Goal: Task Accomplishment & Management: Manage account settings

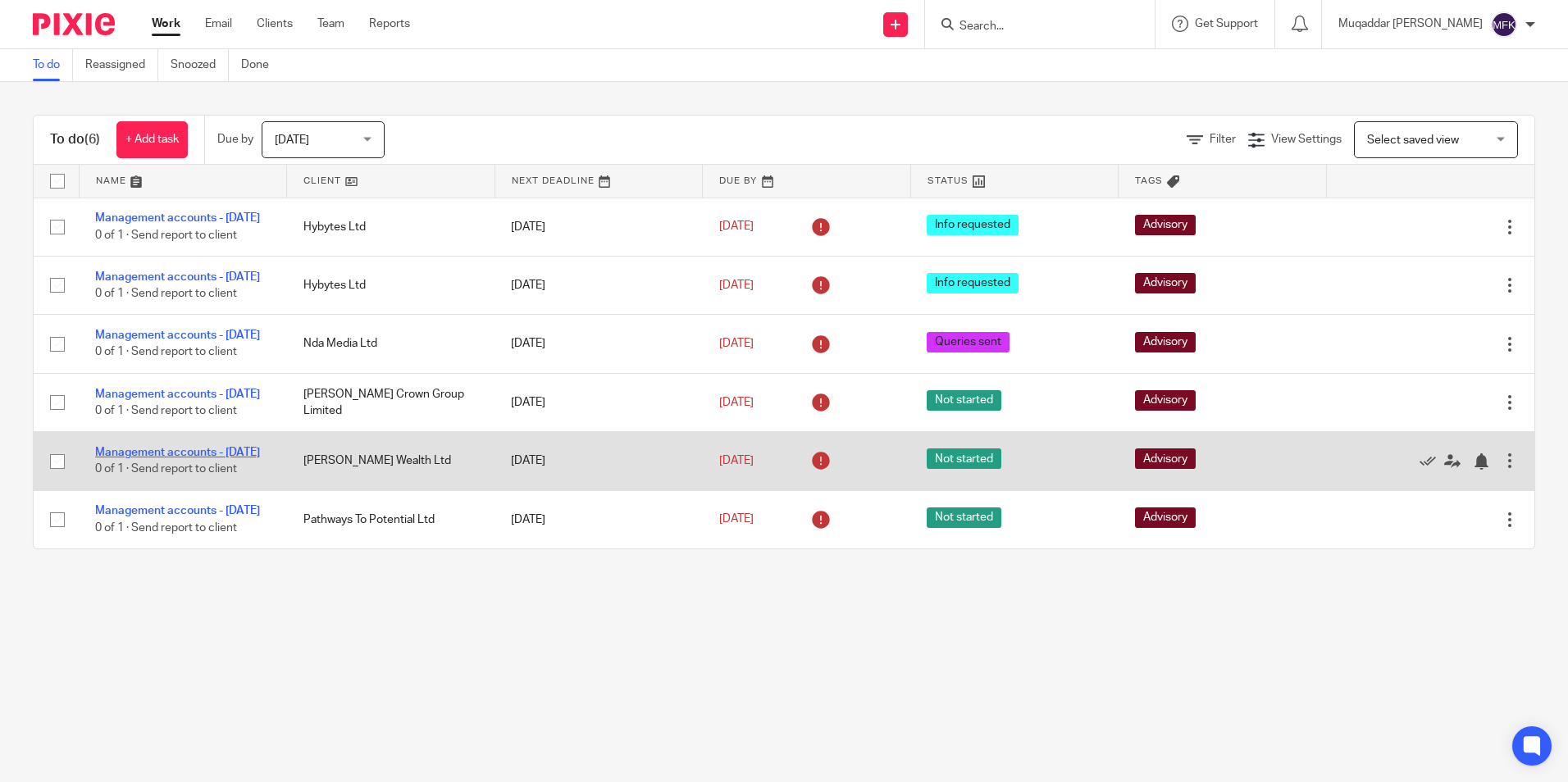
click at [161, 458] on link "Management accounts - [DATE]" at bounding box center [177, 453] width 165 height 12
drag, startPoint x: 60, startPoint y: 496, endPoint x: 84, endPoint y: 495, distance: 24.0
click at [61, 477] on input "checkbox" at bounding box center [57, 461] width 31 height 31
checkbox input "true"
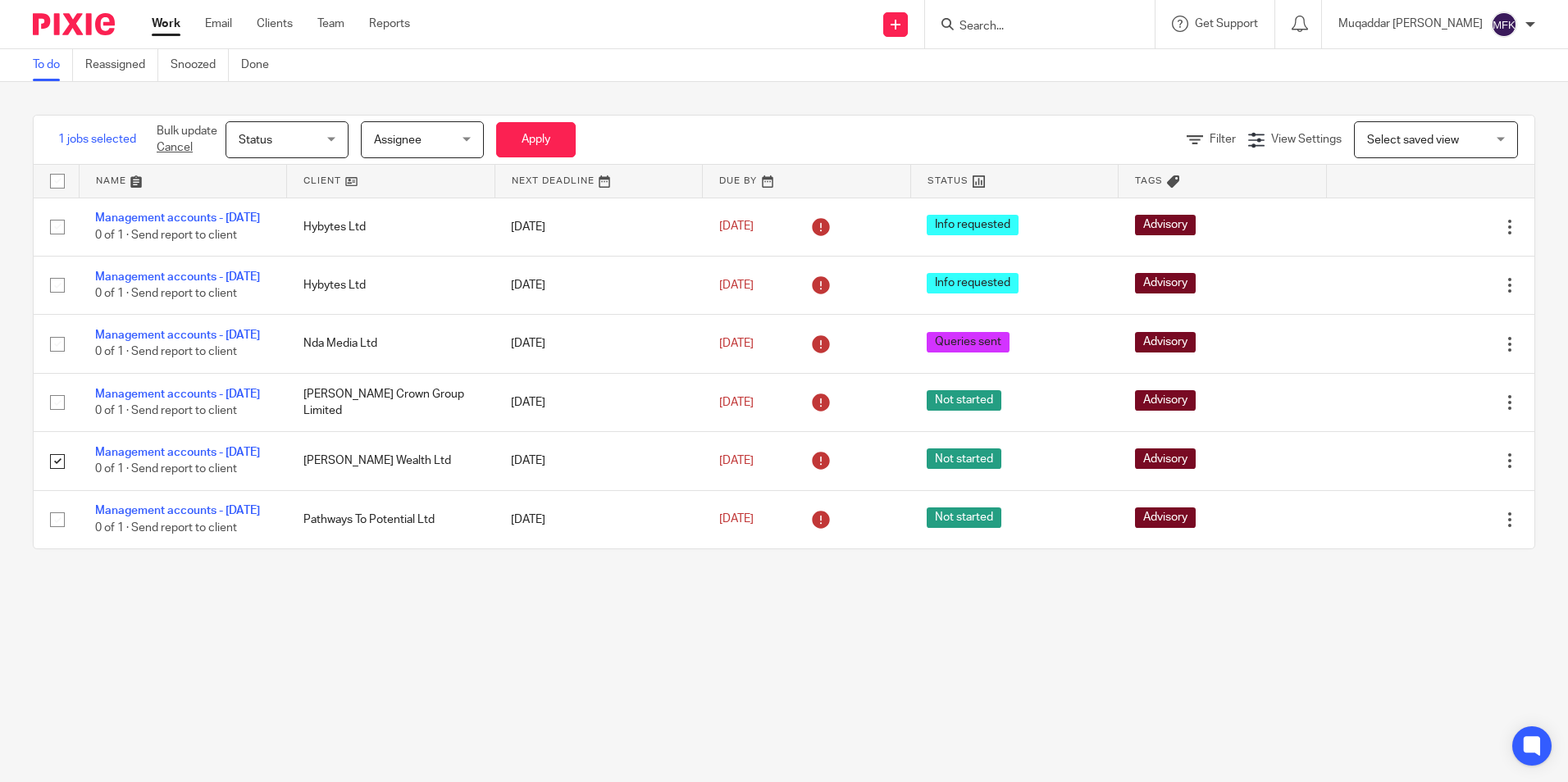
click at [332, 140] on div "Status Status" at bounding box center [287, 140] width 123 height 37
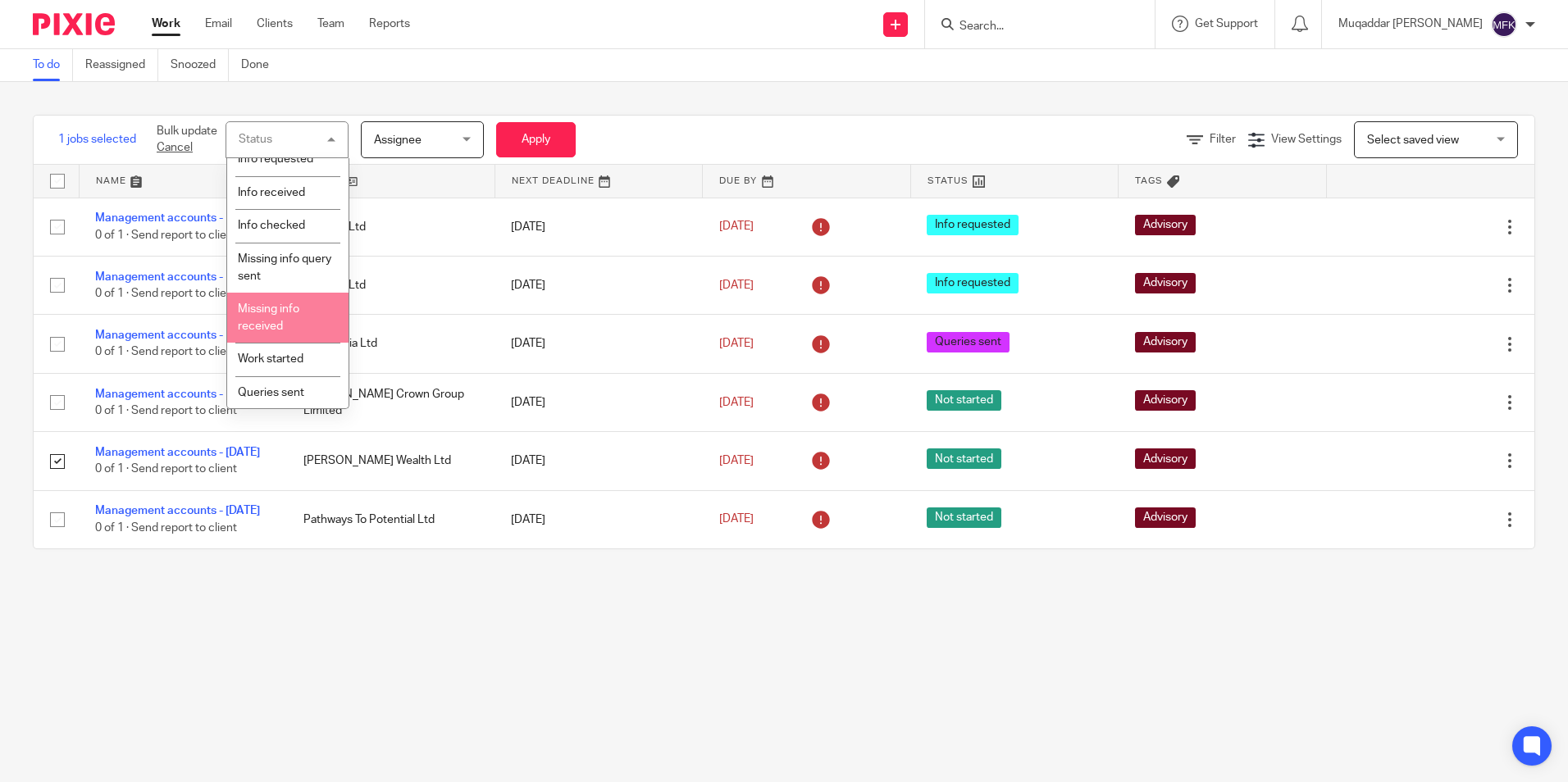
scroll to position [164, 0]
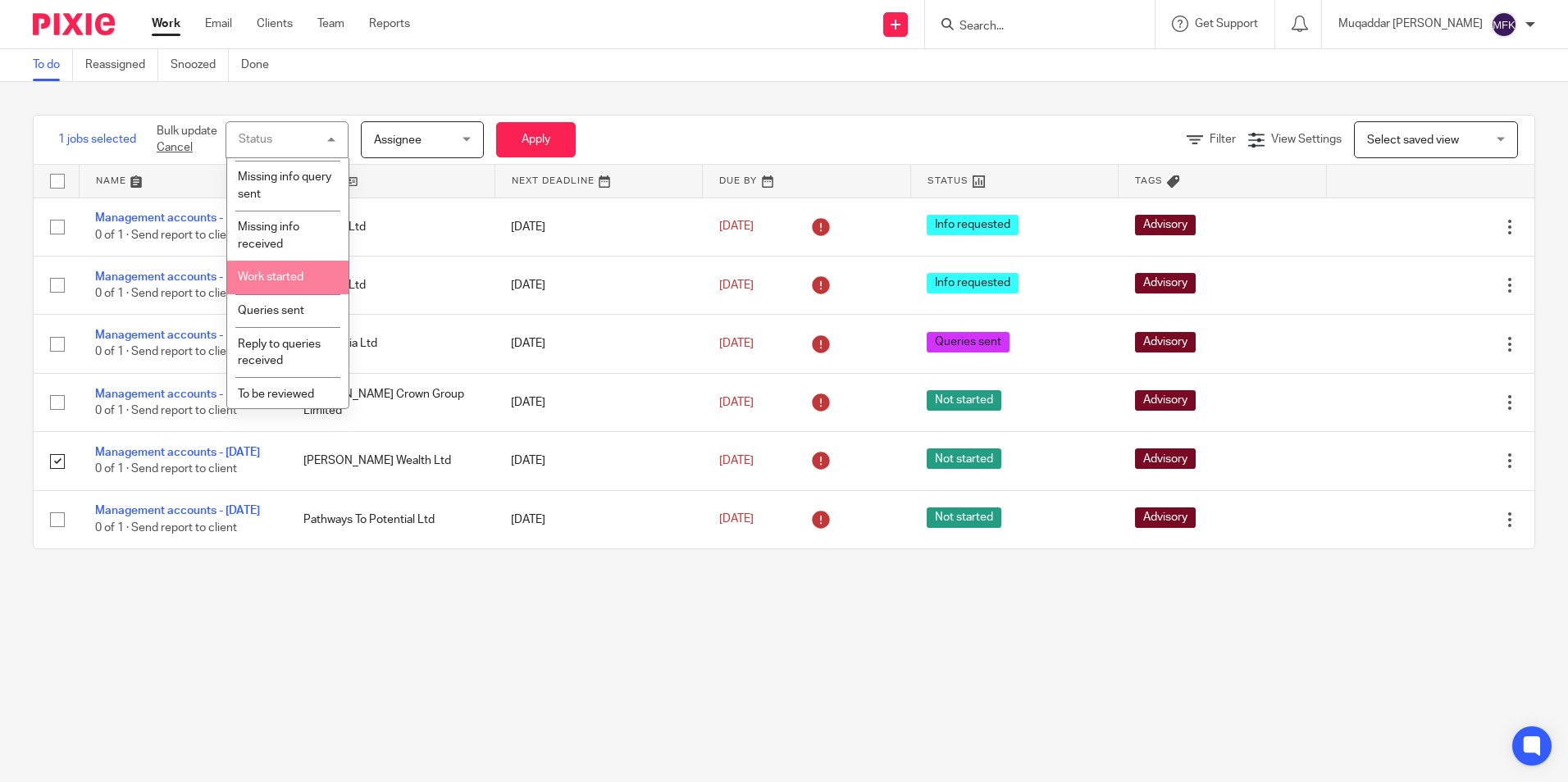
click at [288, 282] on li "Work started" at bounding box center [288, 277] width 121 height 33
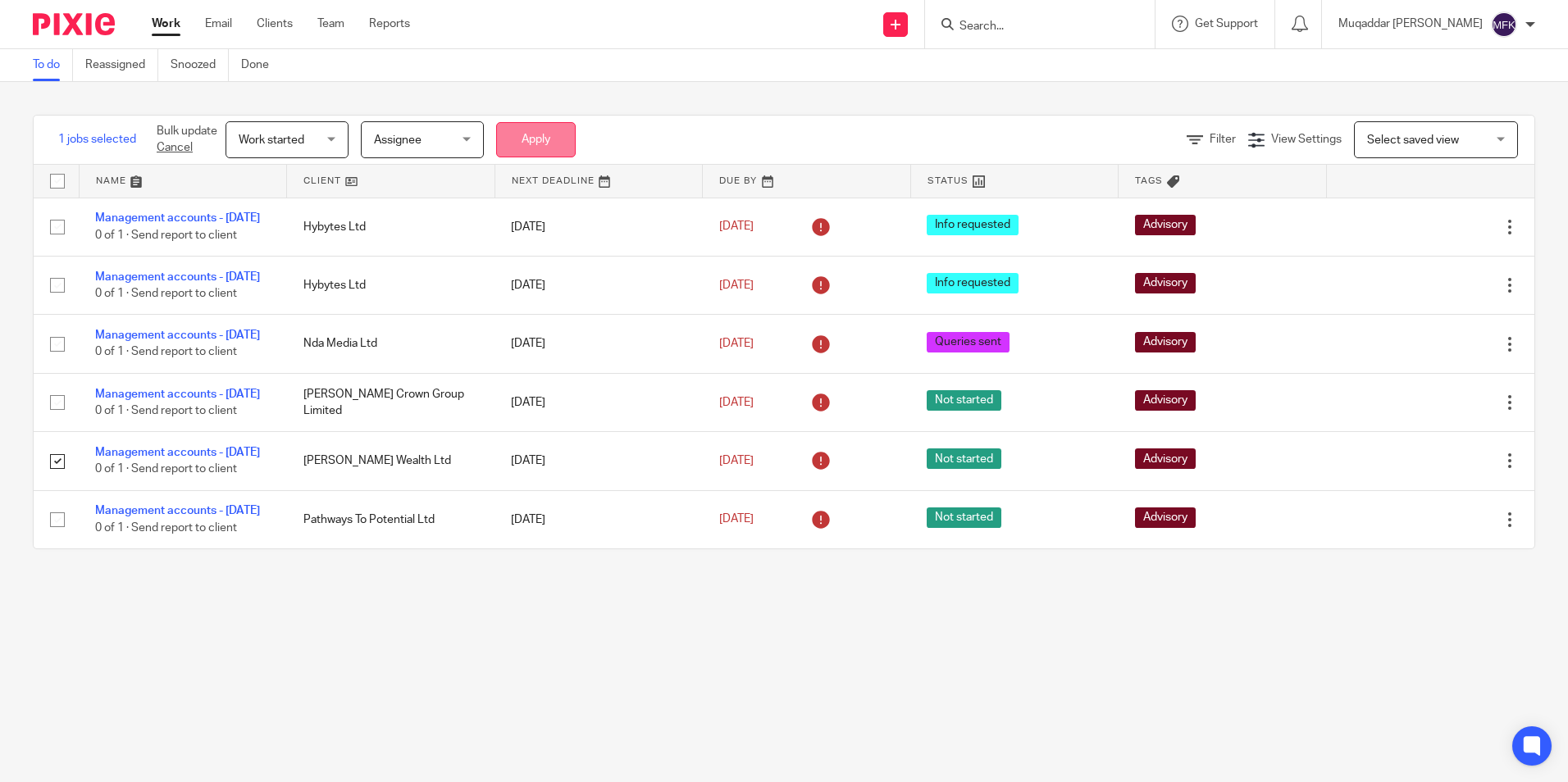
click at [519, 135] on button "Apply" at bounding box center [535, 140] width 79 height 35
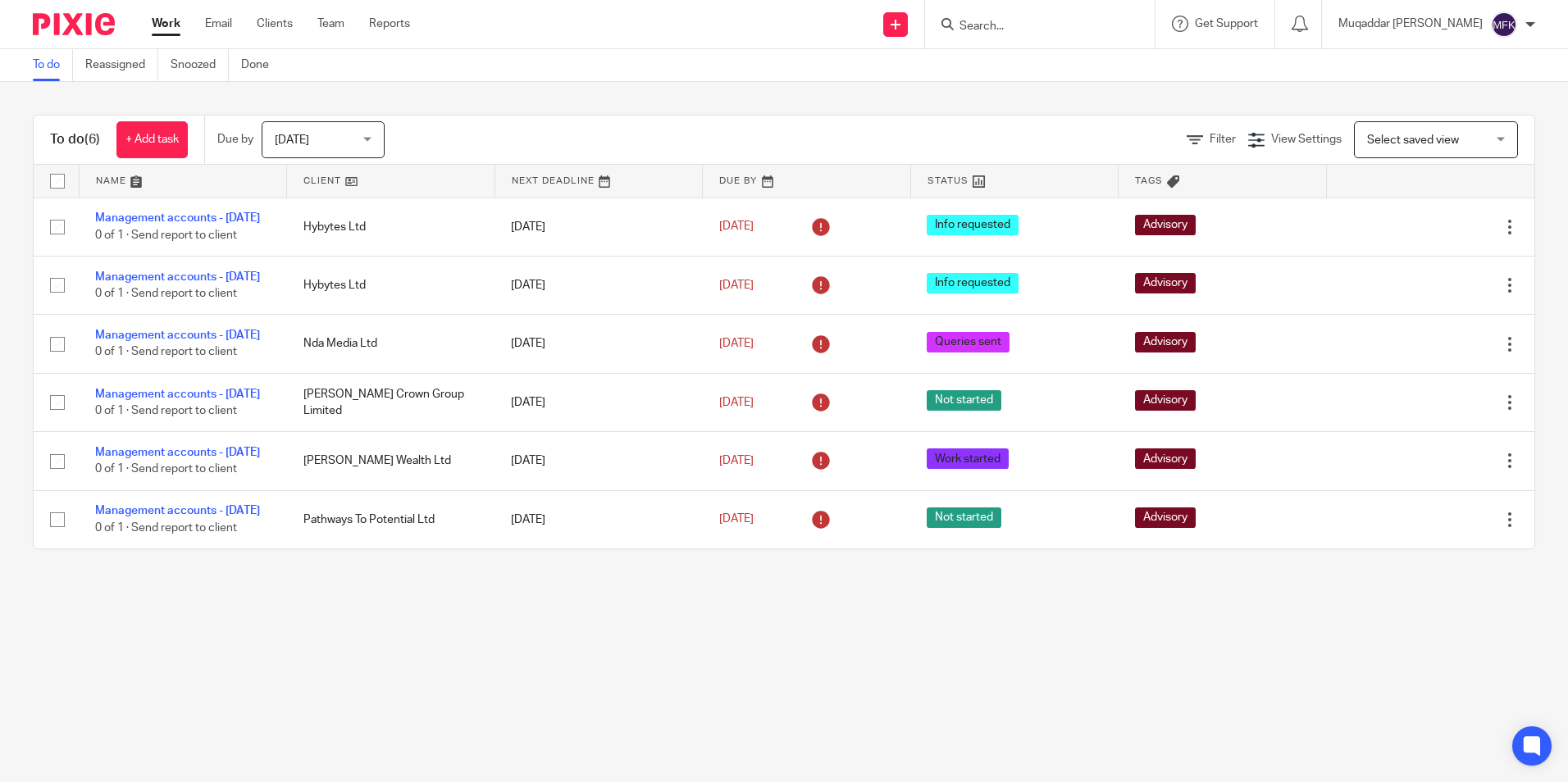
click at [409, 651] on main "To do Reassigned Snoozed Done To do (6) + Add task Due by [DATE] [DATE] [DATE] …" at bounding box center [784, 391] width 1568 height 782
